Goal: Information Seeking & Learning: Check status

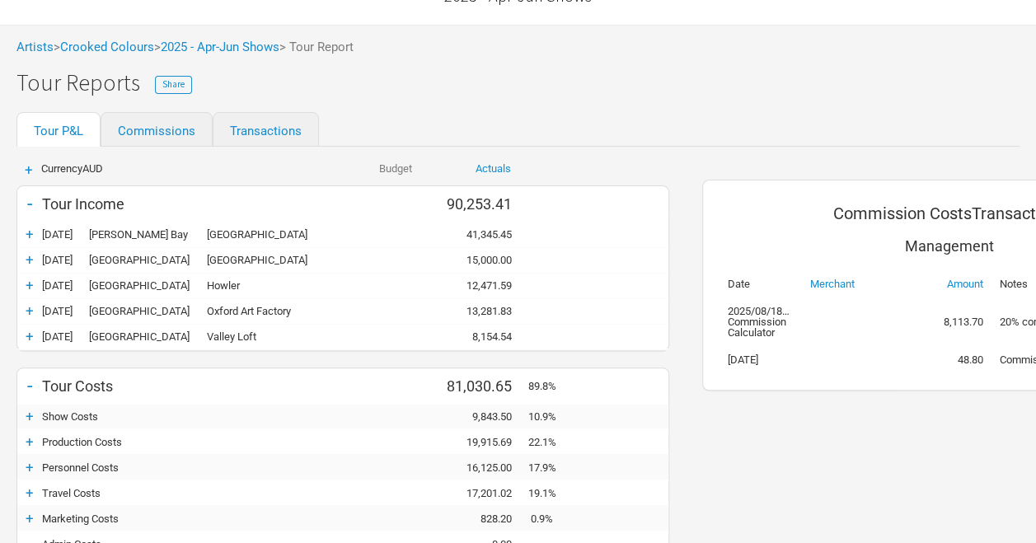
scroll to position [82, 0]
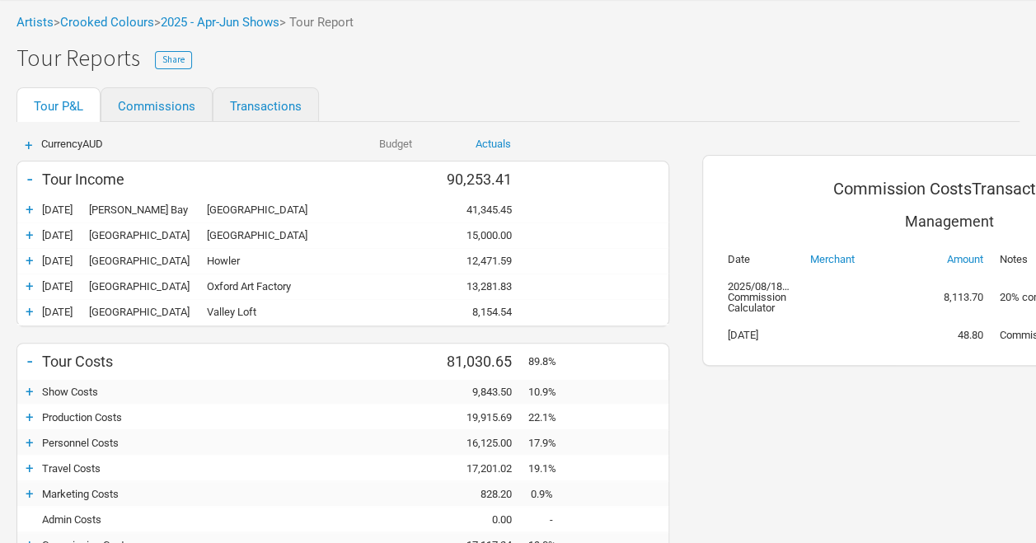
click at [32, 204] on div "+" at bounding box center [29, 209] width 25 height 16
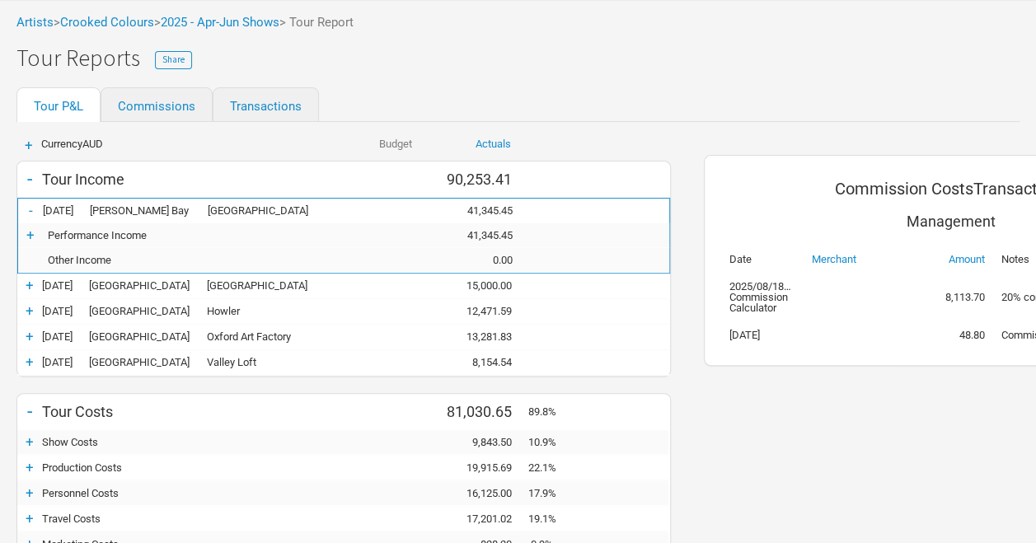
click at [32, 204] on div "-" at bounding box center [30, 210] width 25 height 16
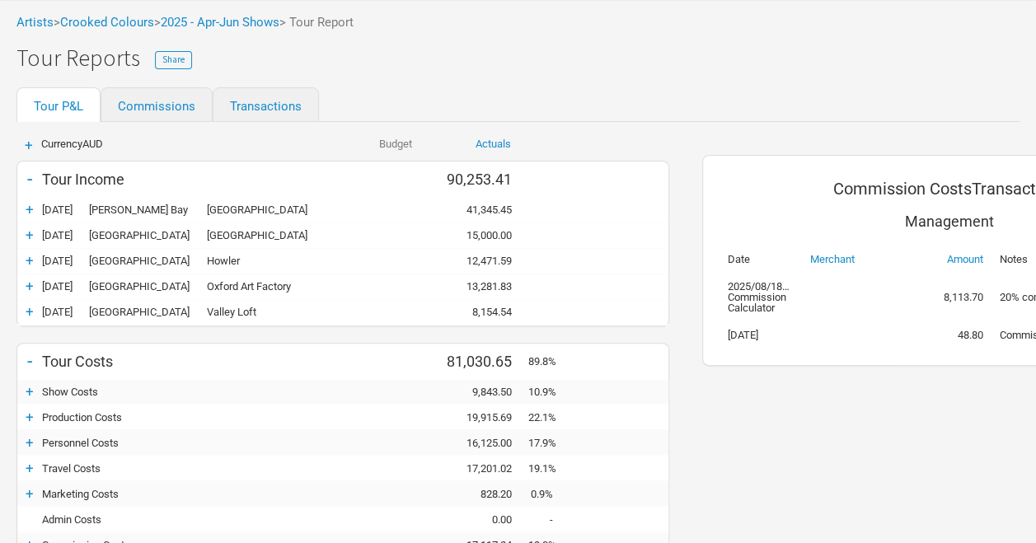
click at [21, 237] on div "+" at bounding box center [29, 235] width 25 height 16
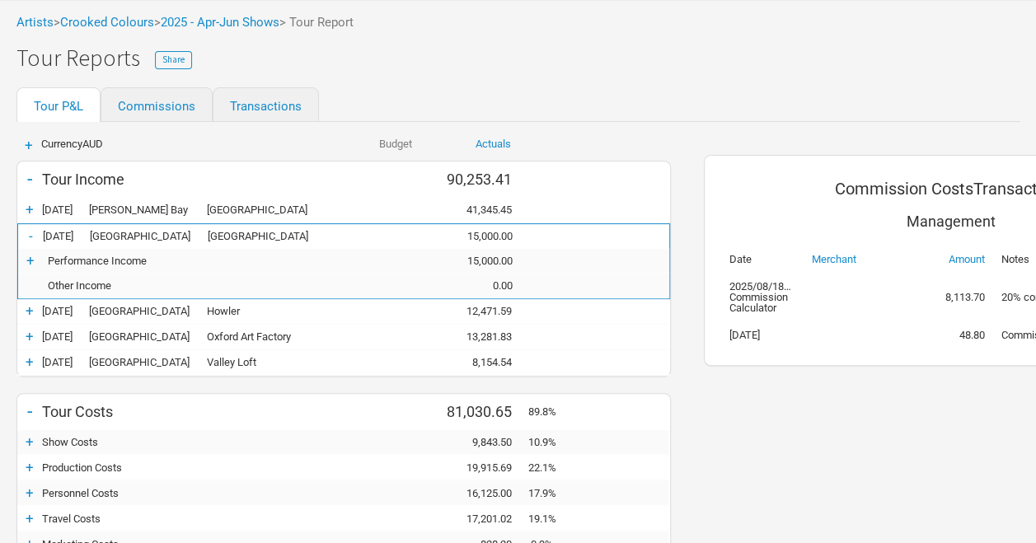
click at [21, 237] on div "-" at bounding box center [30, 235] width 25 height 16
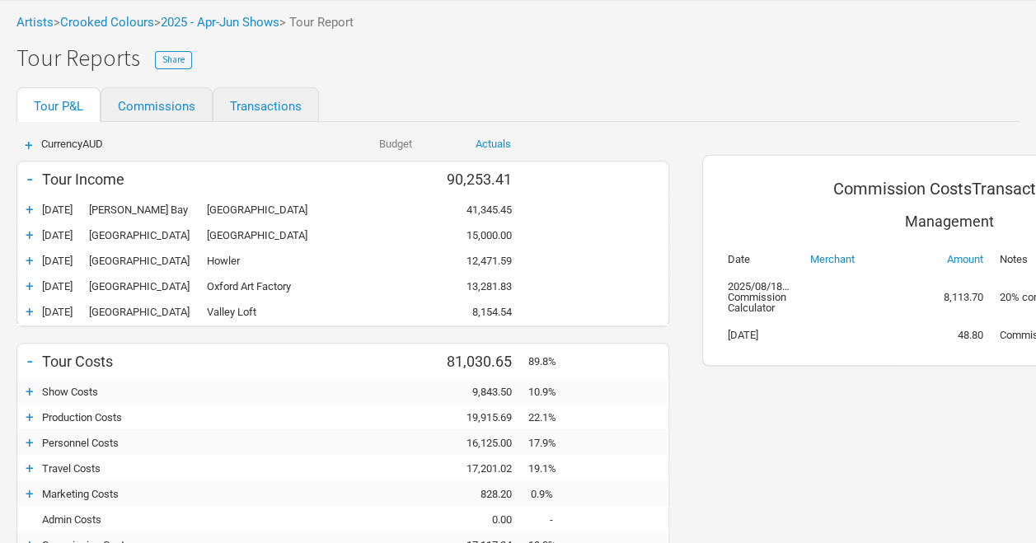
click at [26, 254] on div "+" at bounding box center [29, 260] width 25 height 16
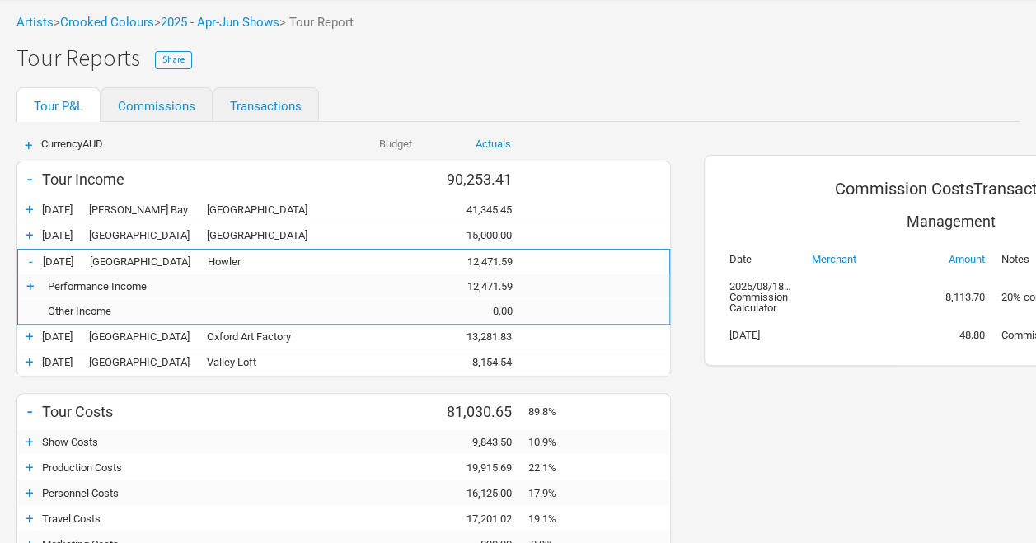
click at [26, 254] on div "-" at bounding box center [30, 261] width 25 height 16
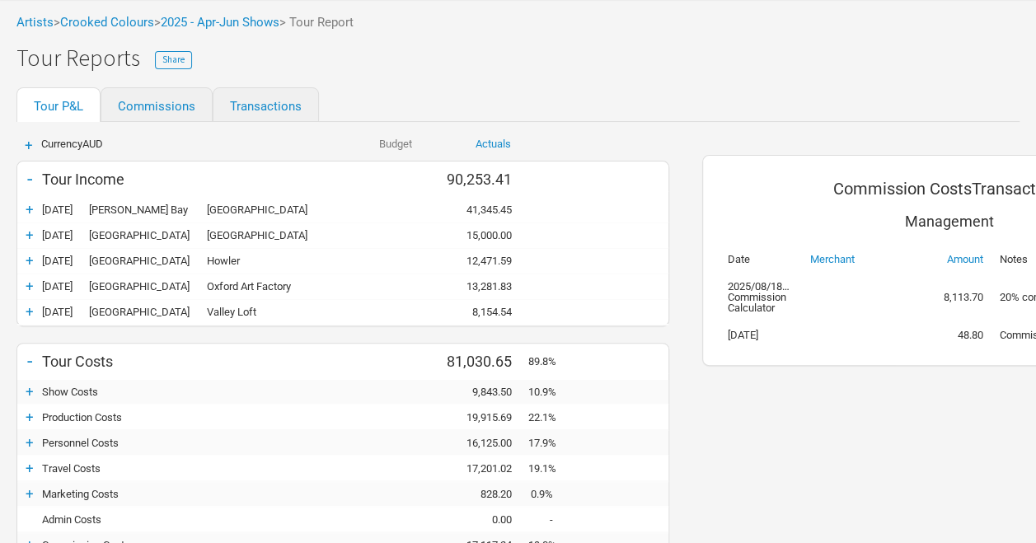
click at [29, 278] on div "+" at bounding box center [29, 286] width 25 height 16
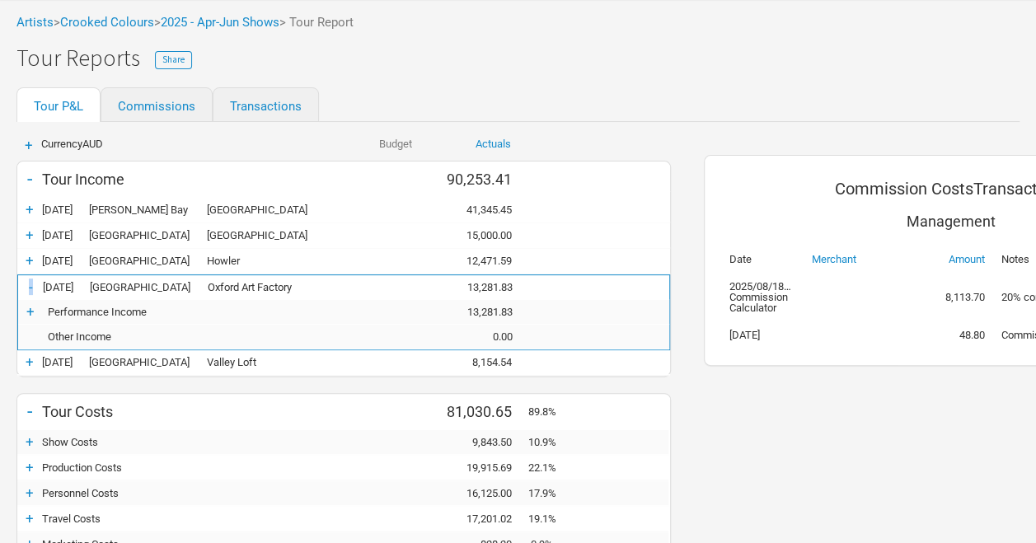
click at [29, 276] on div "- [DATE] Sydney Oxford Art Factory 0.00 13,281.83 13,281.83" at bounding box center [343, 287] width 651 height 25
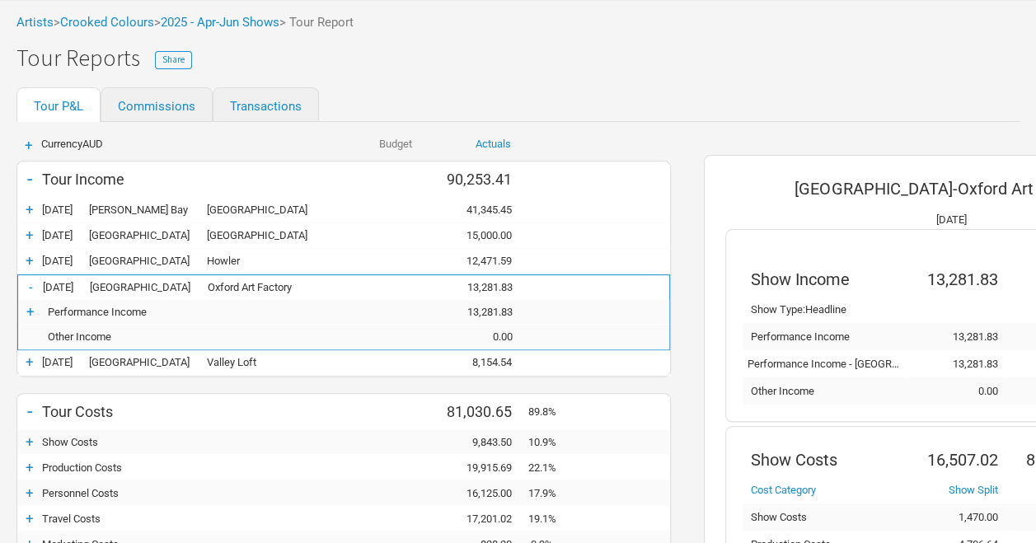
click at [29, 287] on div "-" at bounding box center [30, 287] width 25 height 16
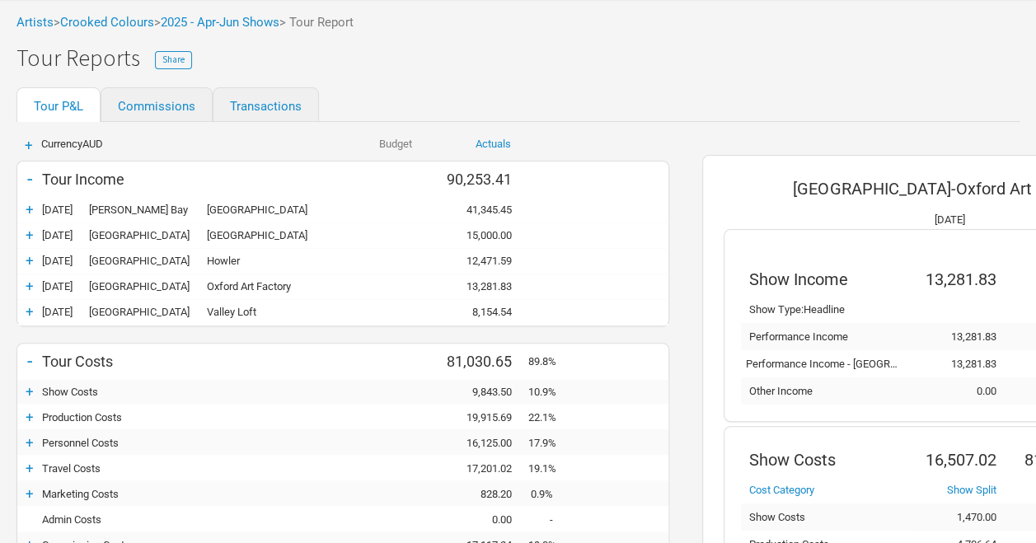
click at [33, 313] on div "+" at bounding box center [29, 311] width 25 height 16
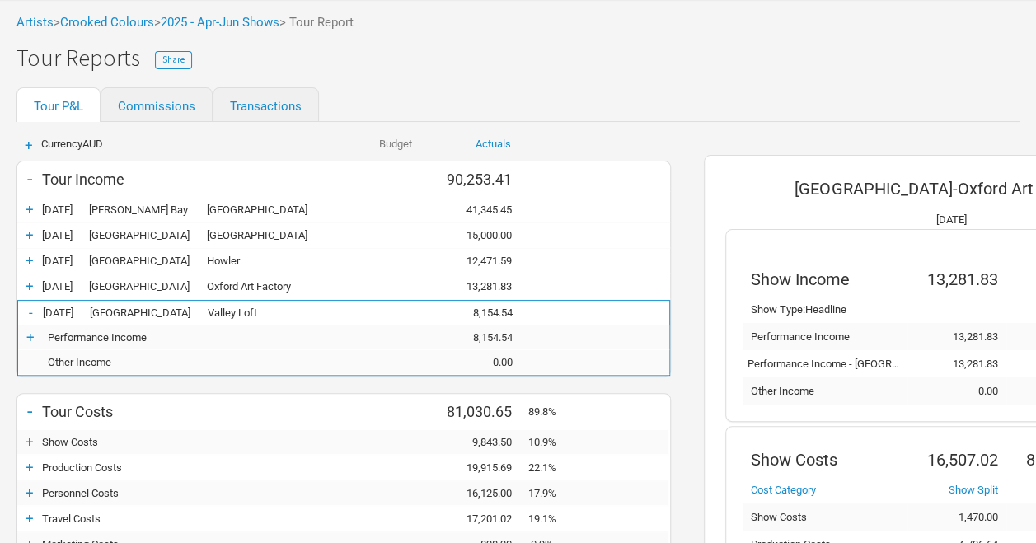
click at [33, 313] on div "-" at bounding box center [30, 312] width 25 height 16
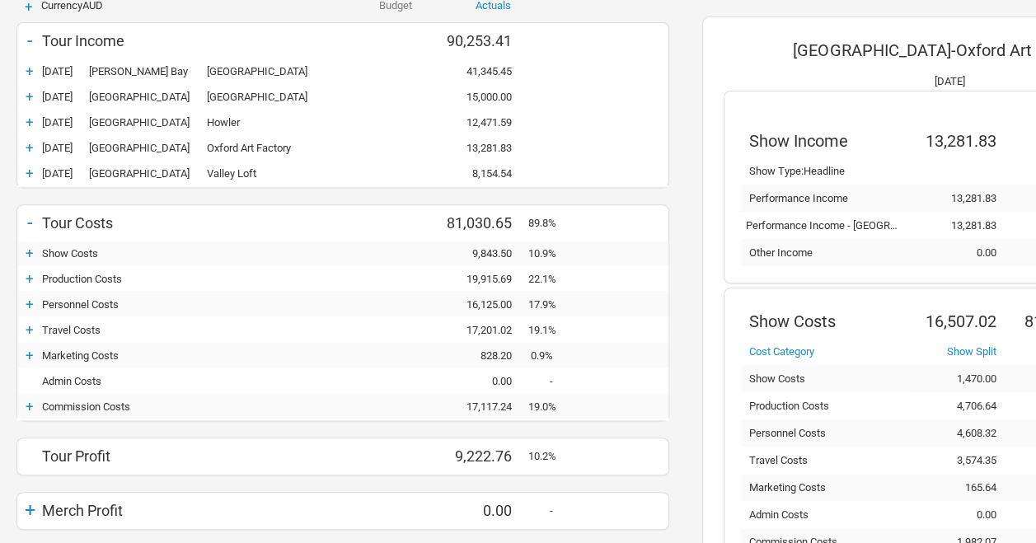
scroll to position [247, 0]
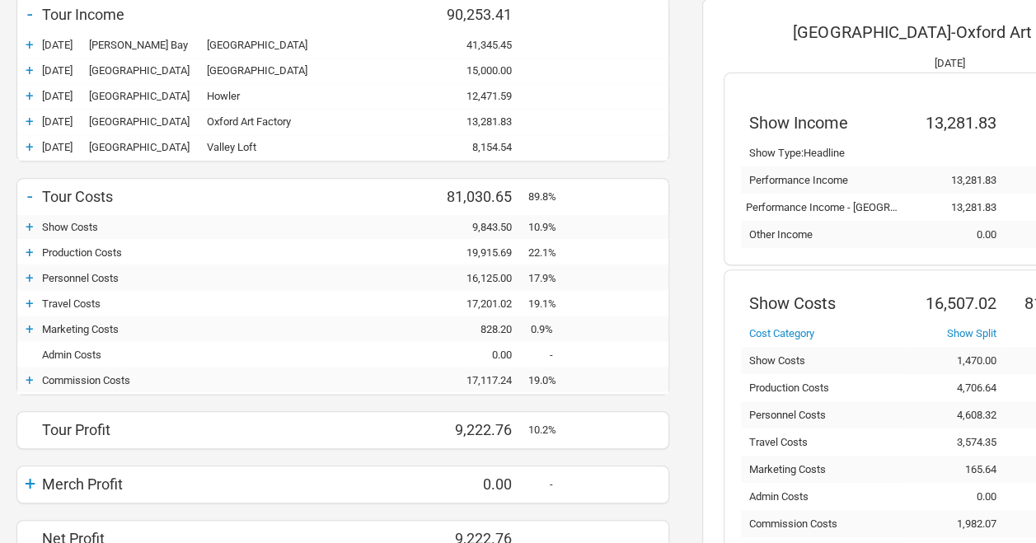
click at [28, 224] on div "+" at bounding box center [29, 226] width 25 height 16
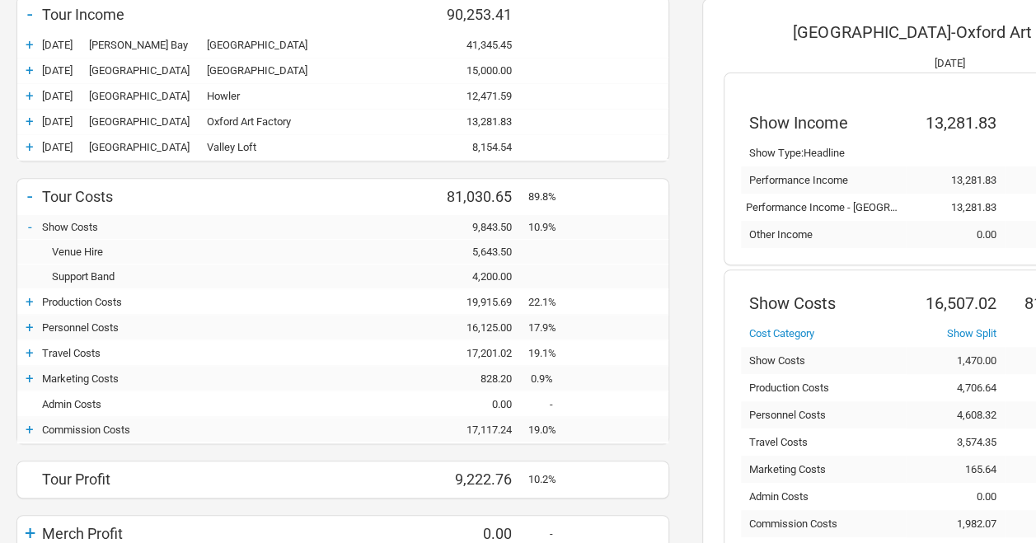
click at [28, 224] on div "-" at bounding box center [29, 226] width 25 height 16
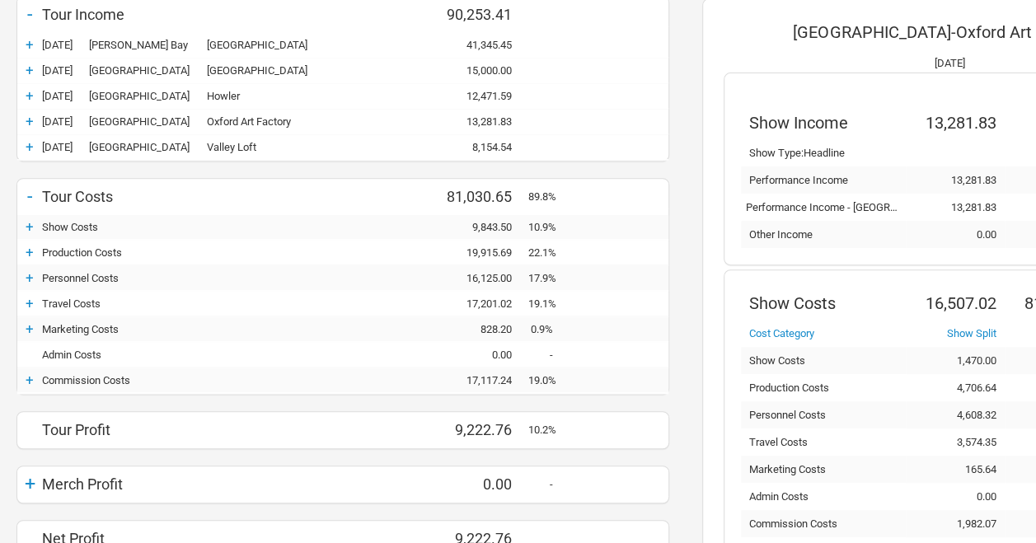
click at [29, 249] on div "+" at bounding box center [29, 252] width 25 height 16
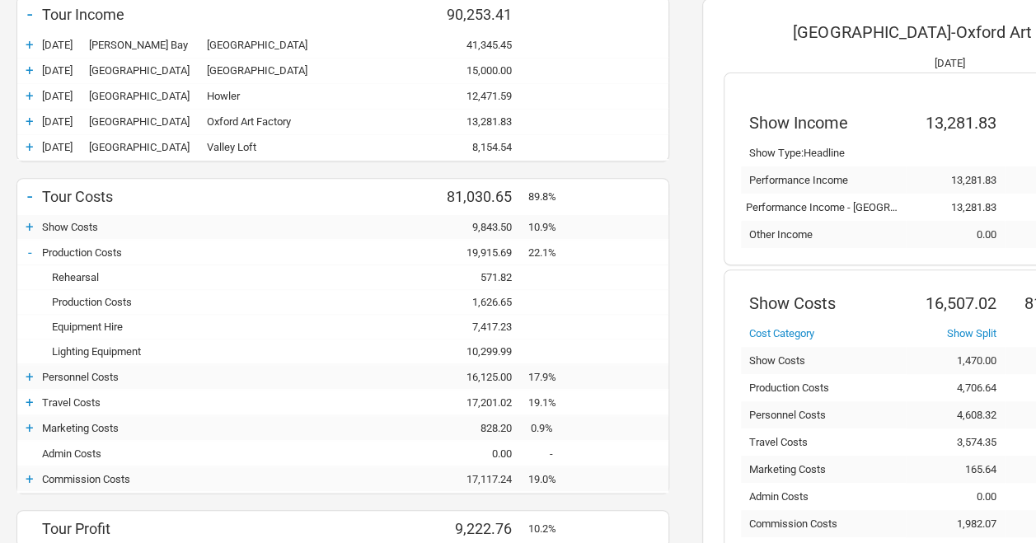
click at [30, 251] on div "-" at bounding box center [29, 252] width 25 height 16
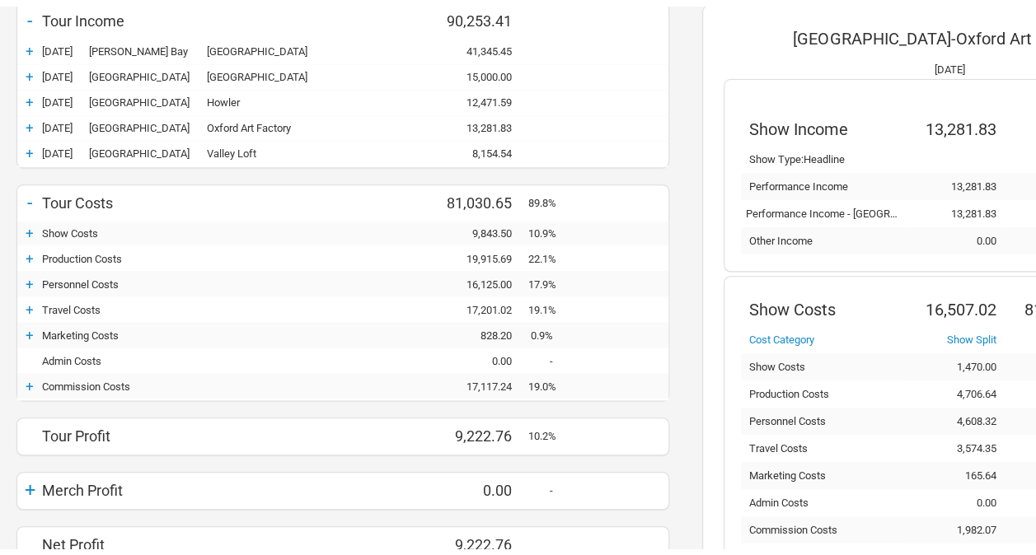
scroll to position [0, 0]
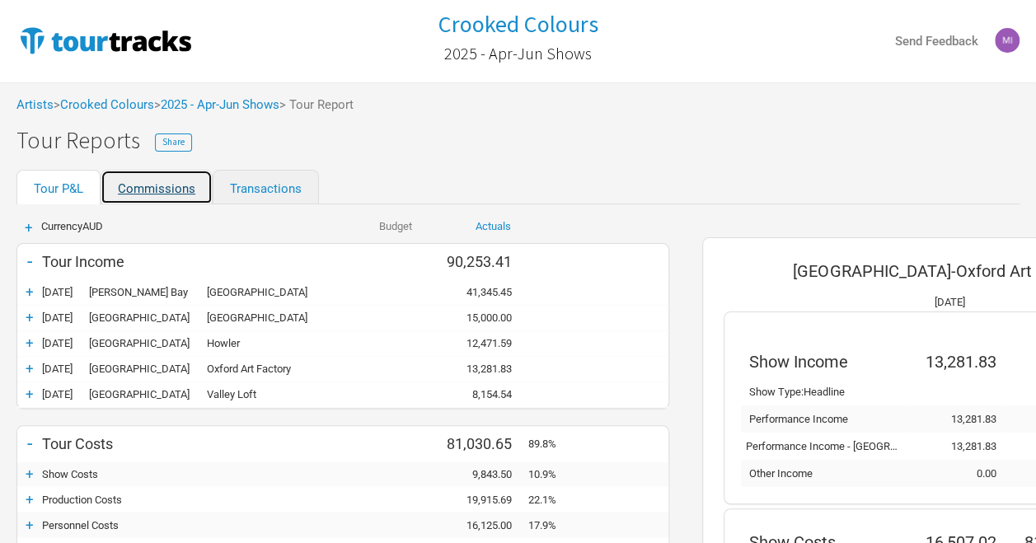
click at [175, 180] on link "Commissions" at bounding box center [157, 187] width 112 height 35
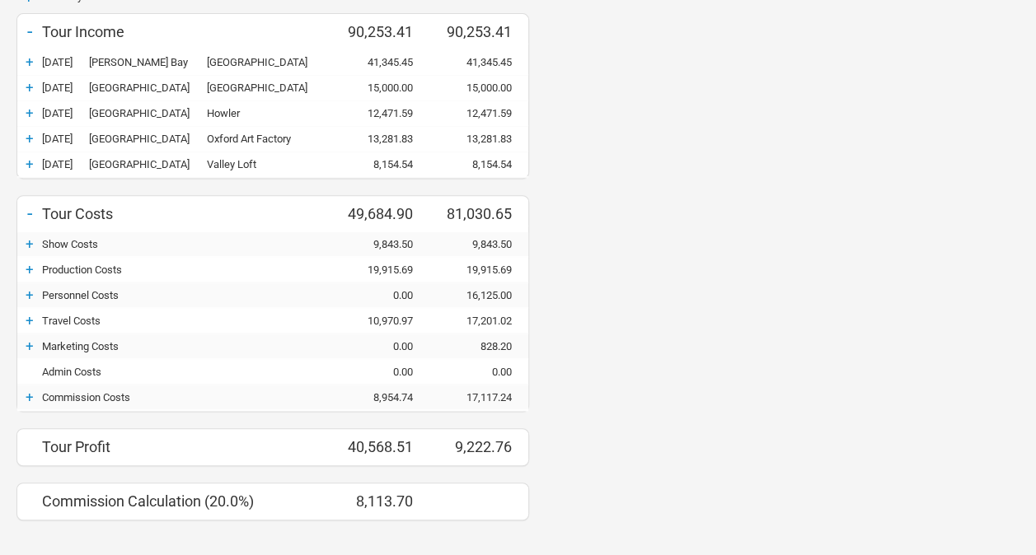
scroll to position [311, 0]
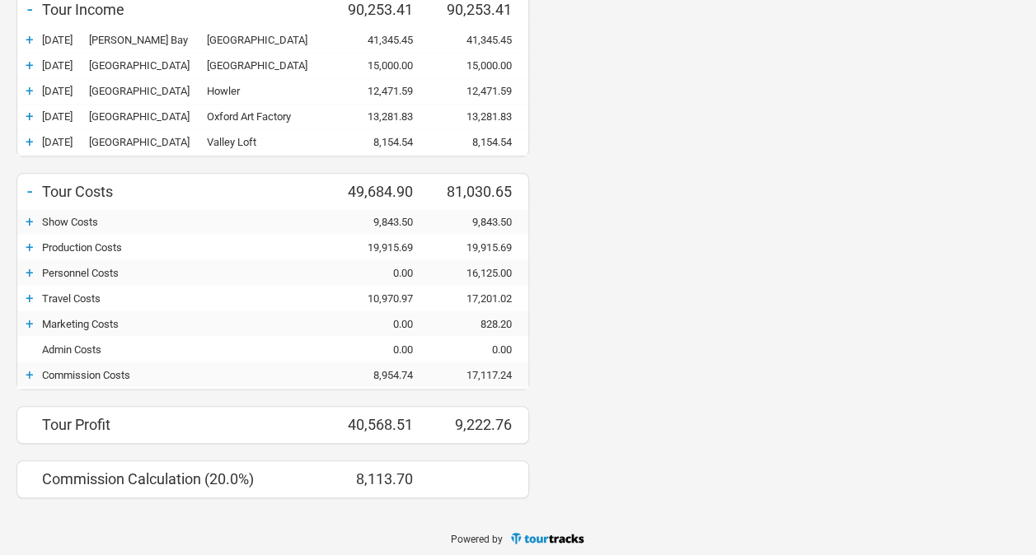
click at [28, 222] on div "+" at bounding box center [29, 221] width 25 height 16
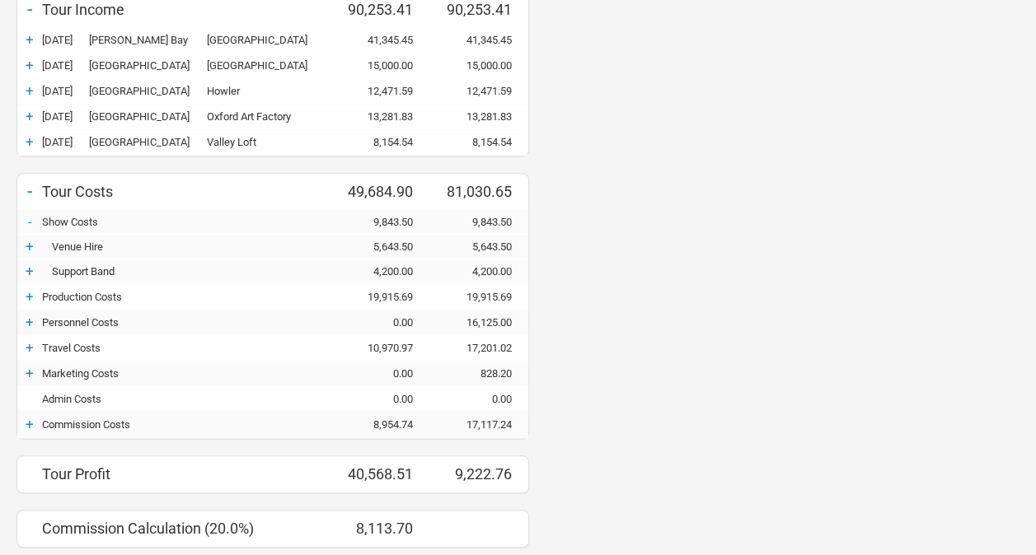
click at [28, 219] on div "-" at bounding box center [29, 221] width 25 height 16
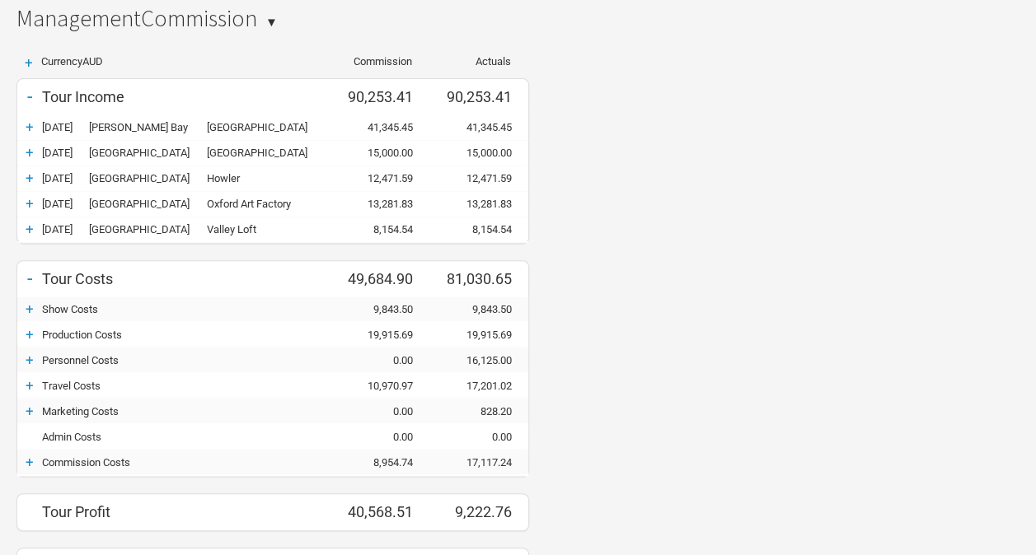
scroll to position [247, 0]
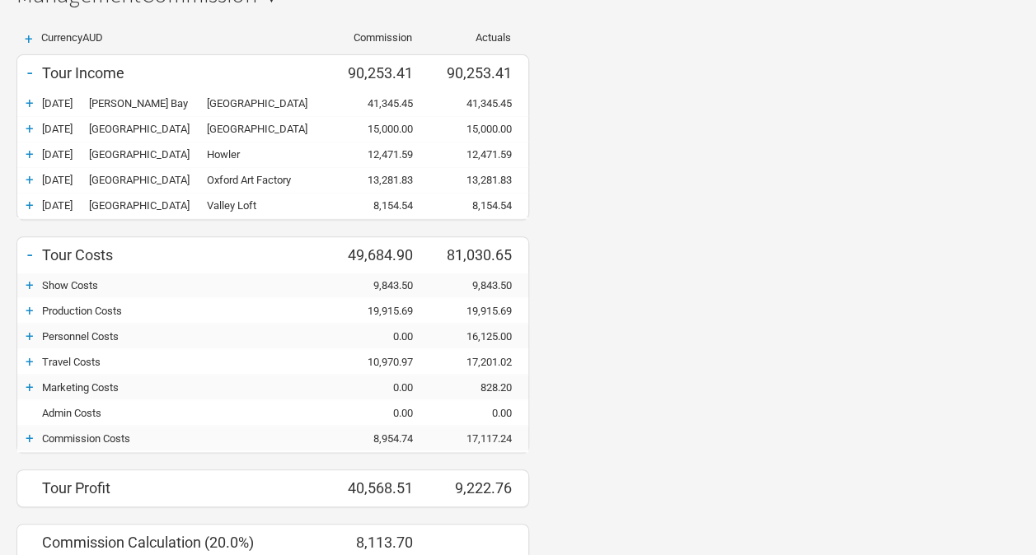
click at [28, 282] on div "+" at bounding box center [29, 285] width 25 height 16
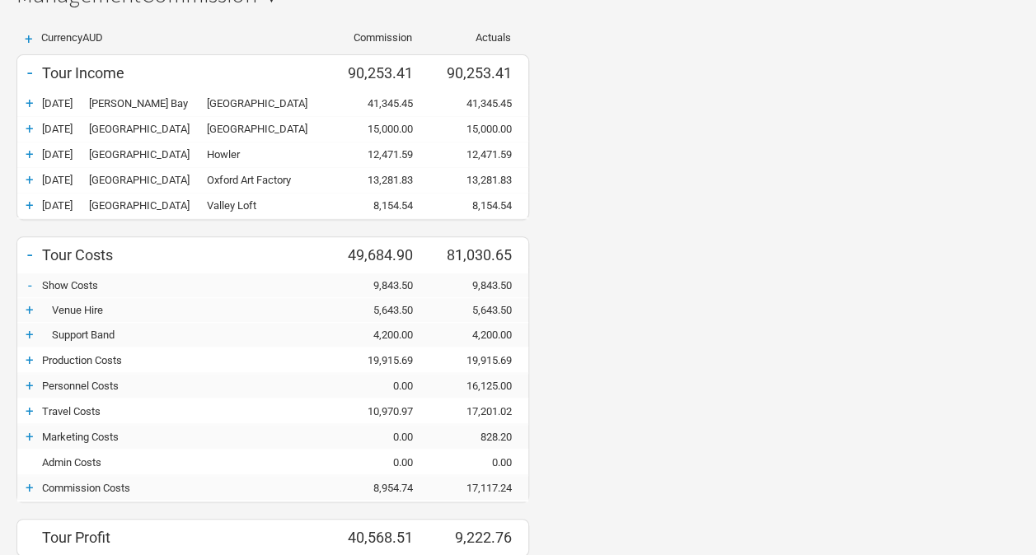
click at [28, 283] on div "-" at bounding box center [29, 285] width 25 height 16
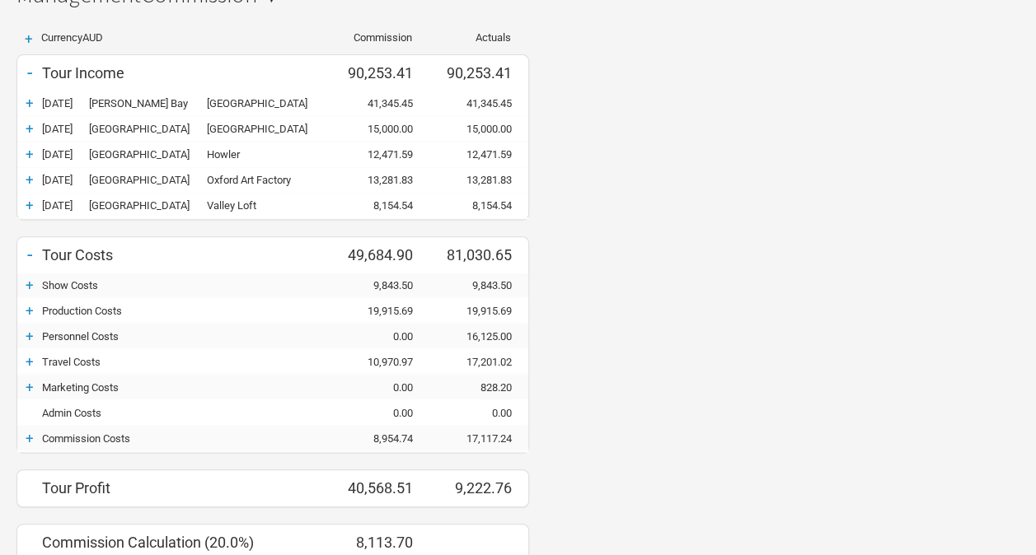
click at [30, 311] on div "+" at bounding box center [29, 310] width 25 height 16
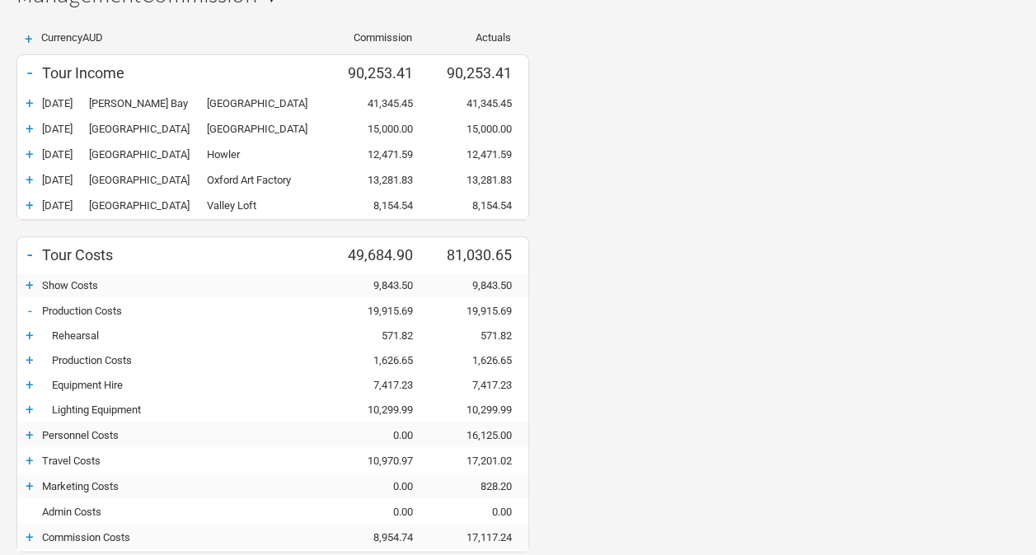
click at [30, 311] on div "-" at bounding box center [29, 310] width 25 height 16
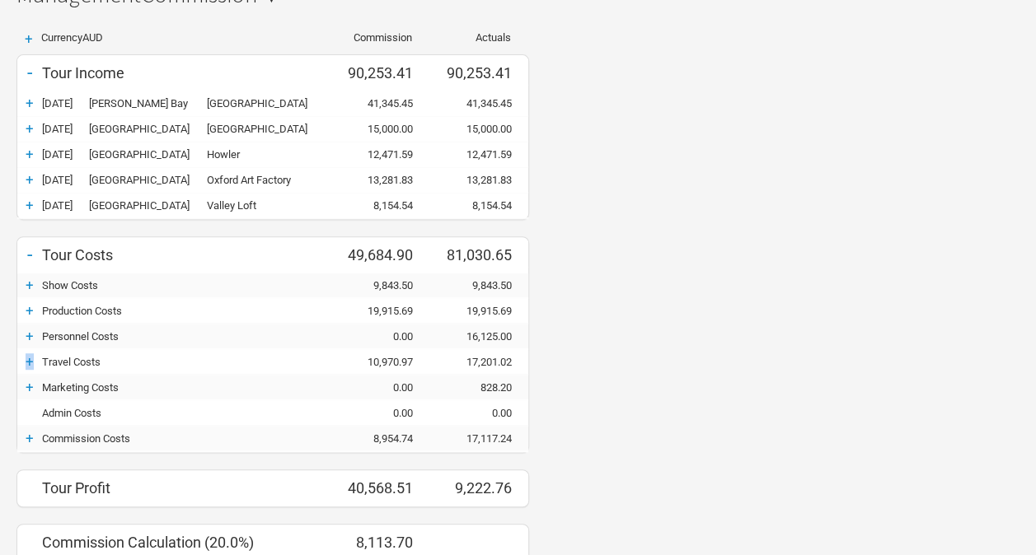
click at [29, 362] on div "+" at bounding box center [29, 362] width 25 height 16
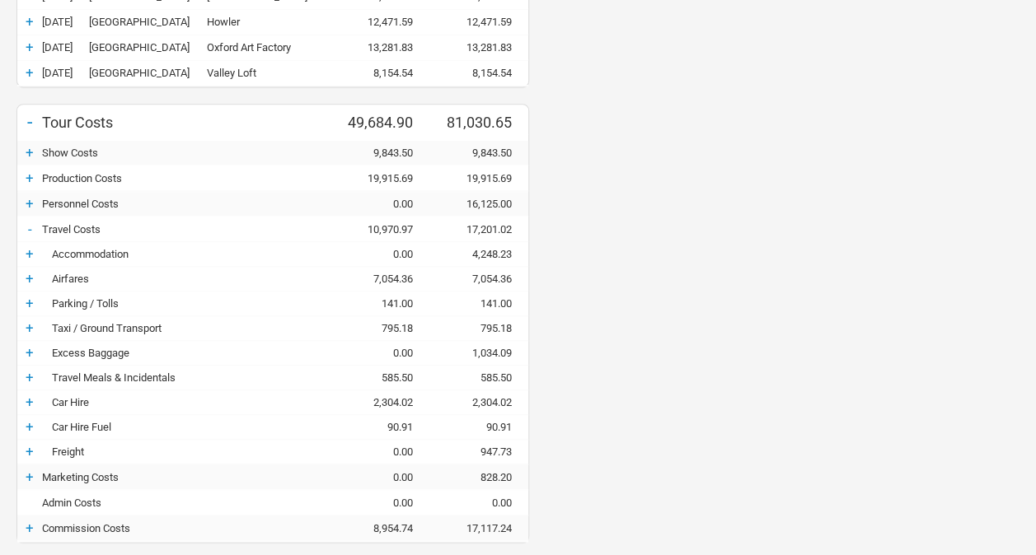
scroll to position [368, 0]
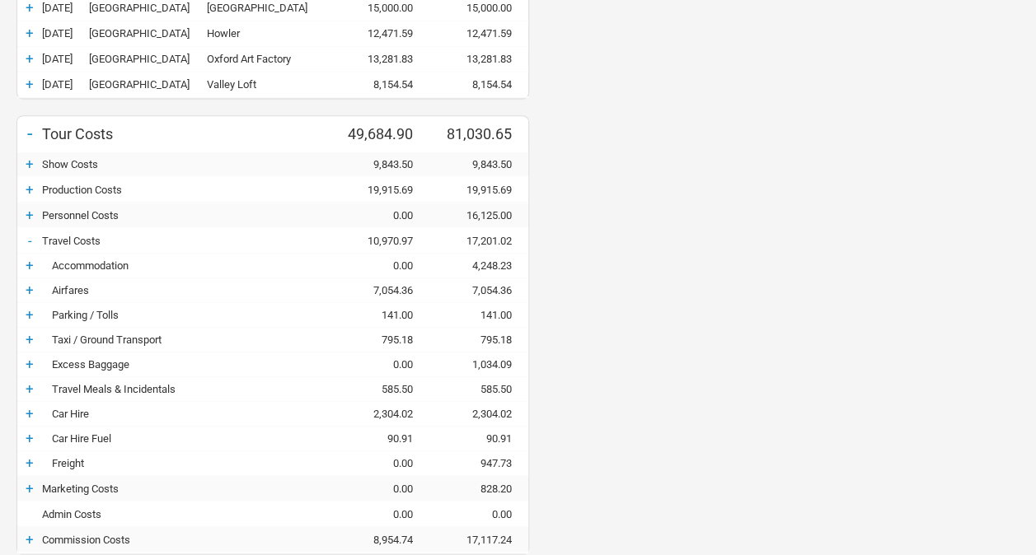
click at [28, 232] on div "-" at bounding box center [29, 240] width 25 height 16
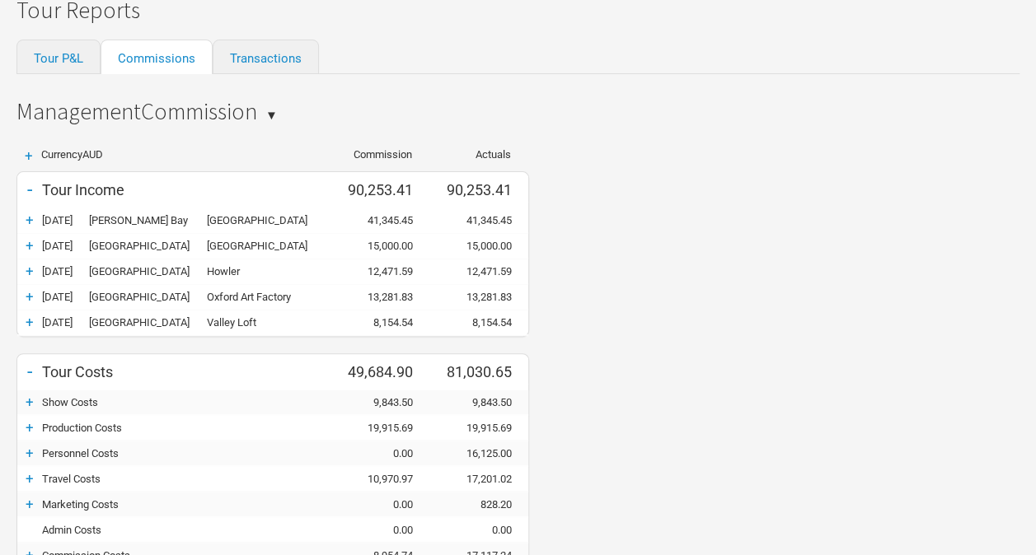
scroll to position [311, 0]
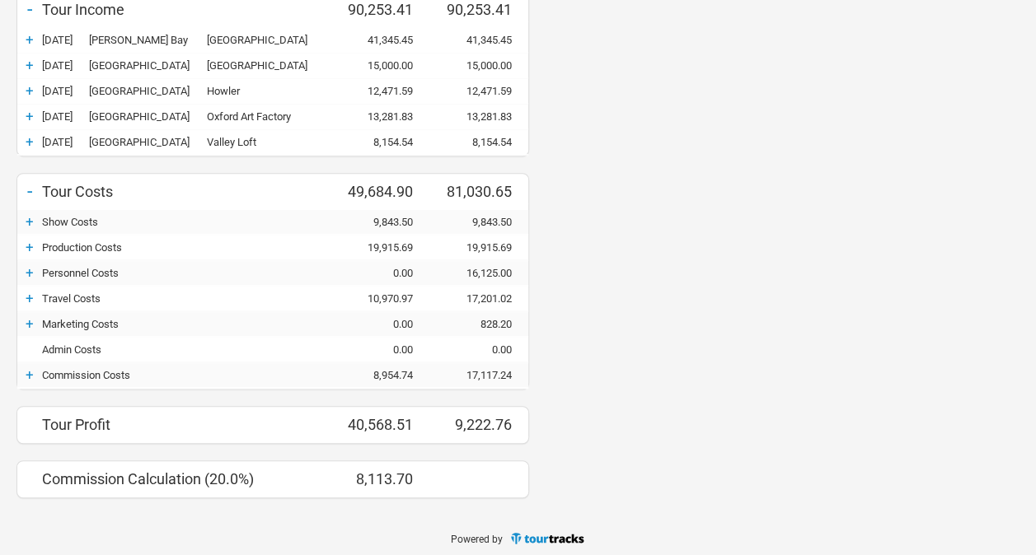
click at [28, 297] on div "+" at bounding box center [29, 298] width 25 height 16
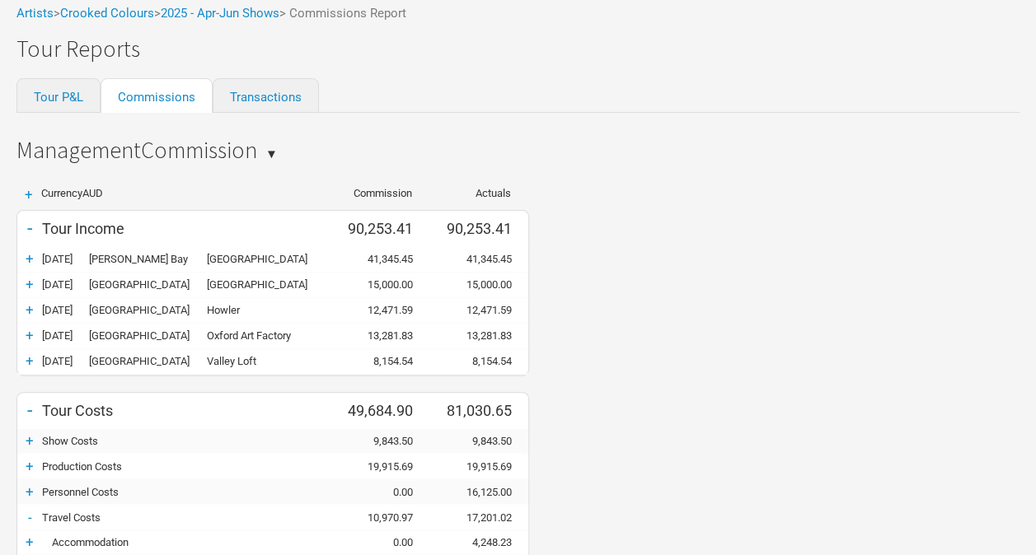
scroll to position [63, 0]
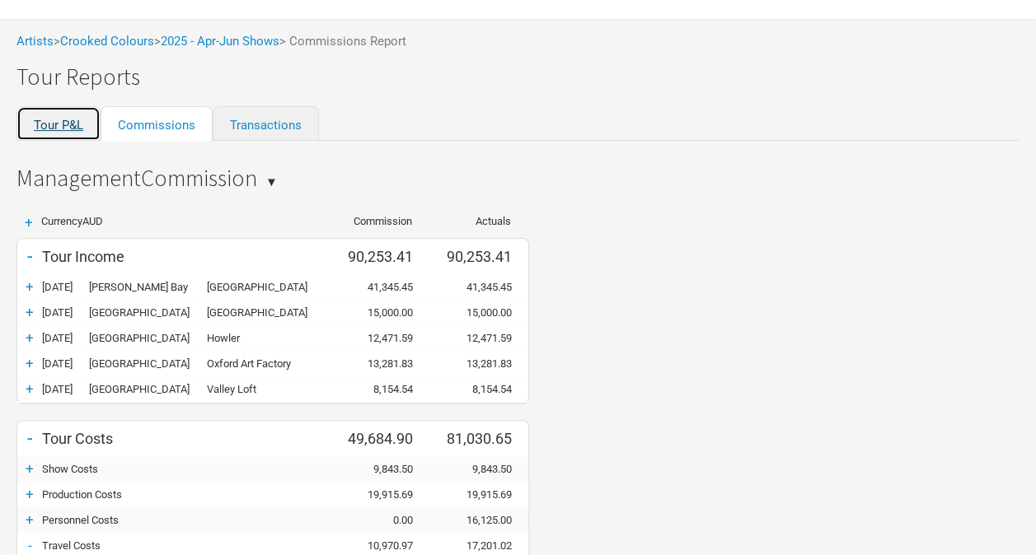
click at [44, 121] on link "Tour P&L" at bounding box center [58, 123] width 84 height 35
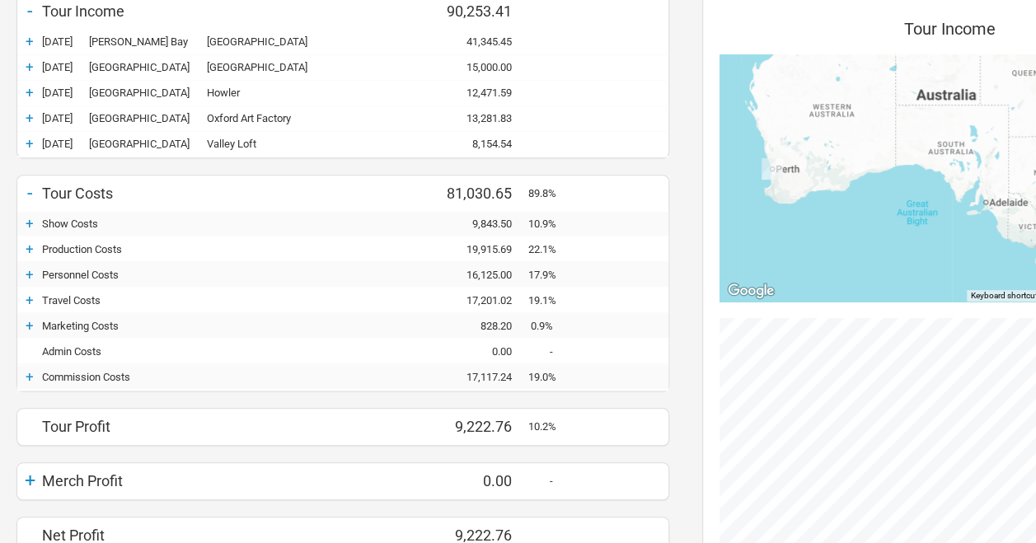
scroll to position [276, 0]
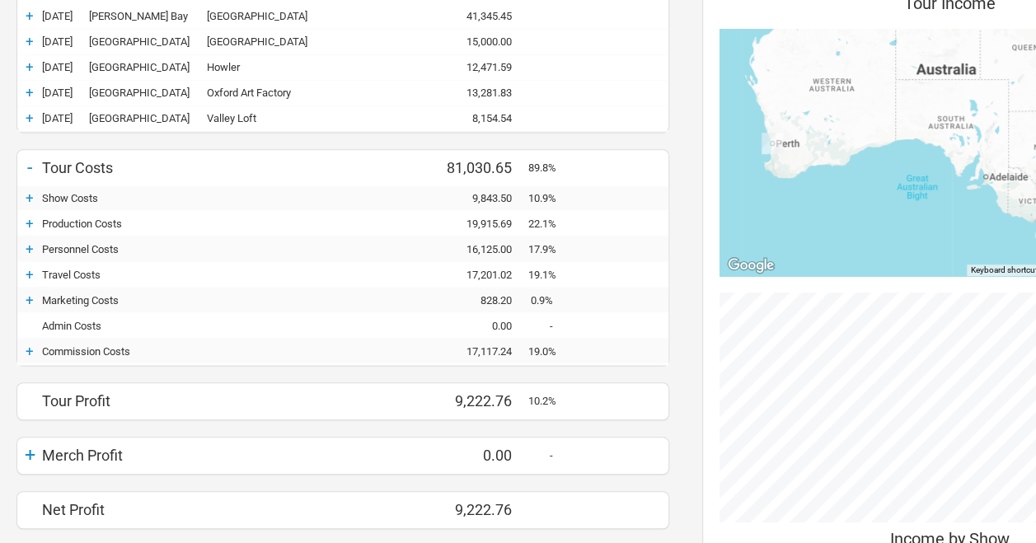
click at [28, 221] on div "+" at bounding box center [29, 223] width 25 height 16
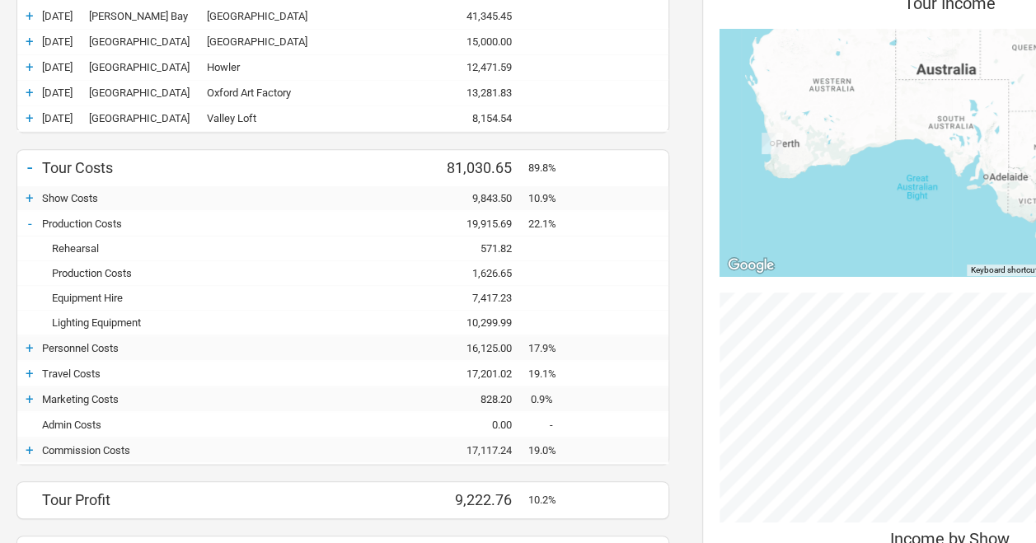
click at [30, 372] on div "+" at bounding box center [29, 373] width 25 height 16
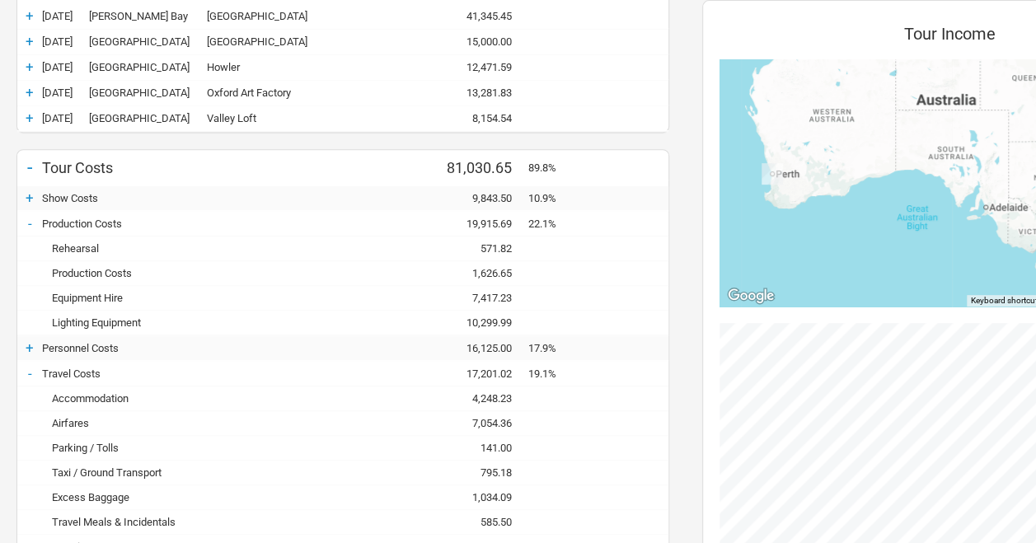
click at [494, 421] on div "7,054.36" at bounding box center [478, 423] width 99 height 12
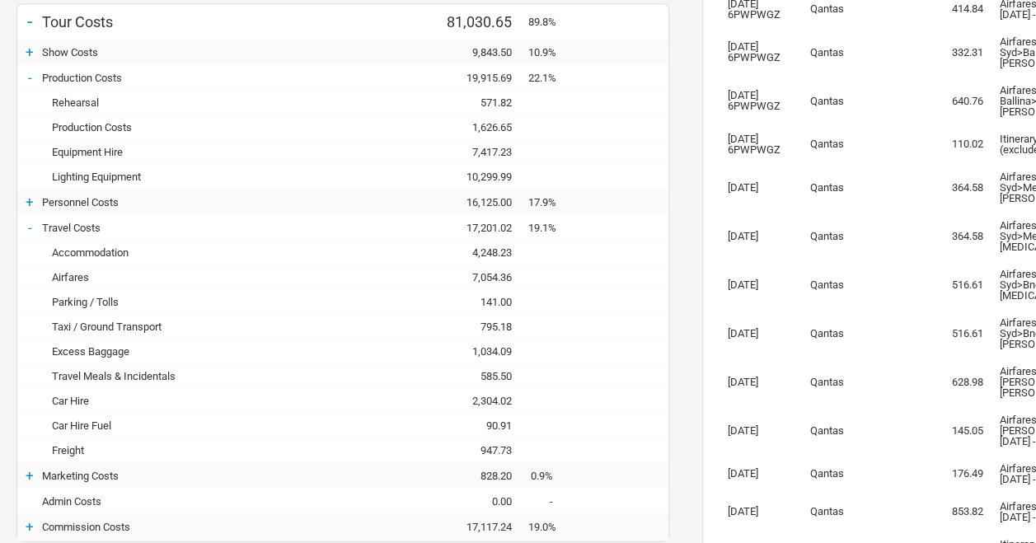
scroll to position [380, 0]
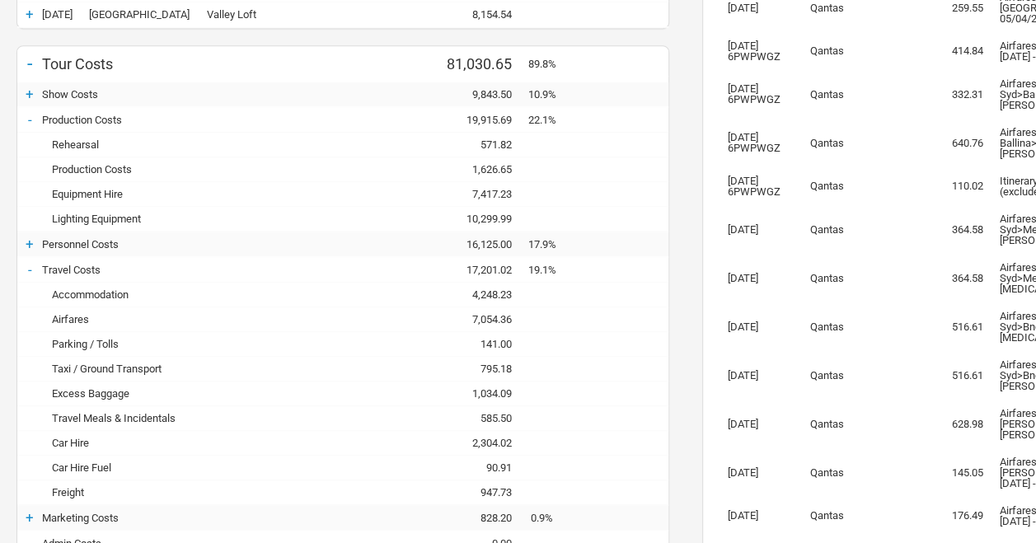
click at [26, 237] on div "+" at bounding box center [29, 244] width 25 height 16
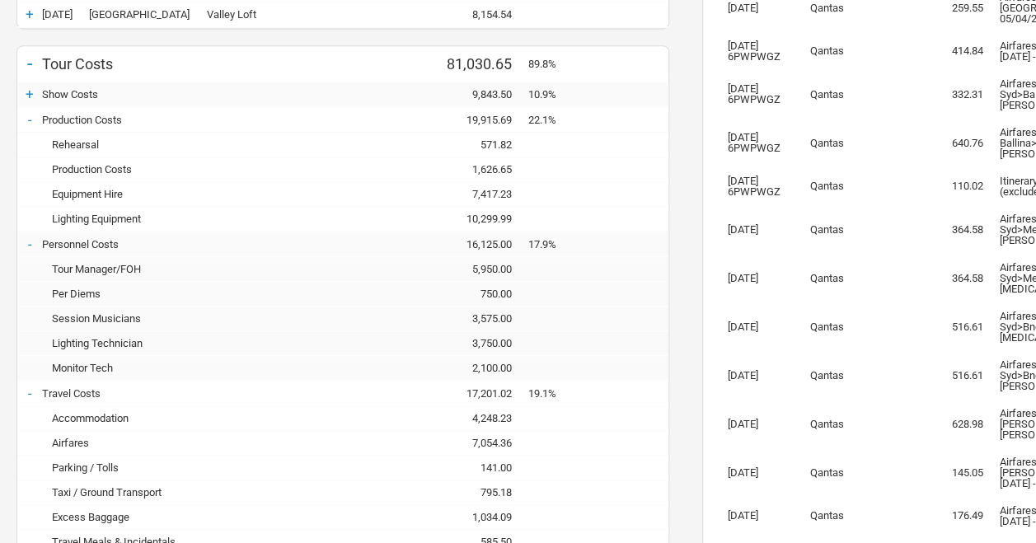
click at [489, 213] on div "10,299.99" at bounding box center [478, 219] width 99 height 12
